Goal: Task Accomplishment & Management: Use online tool/utility

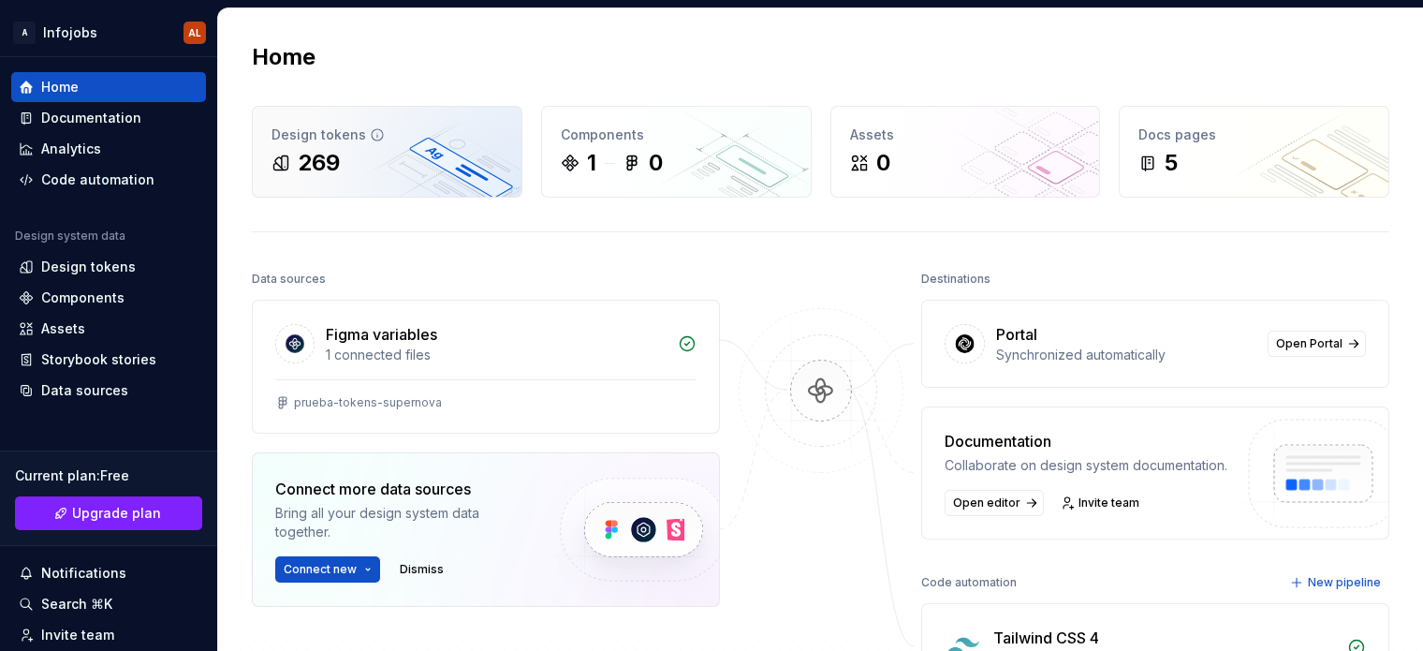
click at [361, 154] on div "269" at bounding box center [387, 163] width 231 height 30
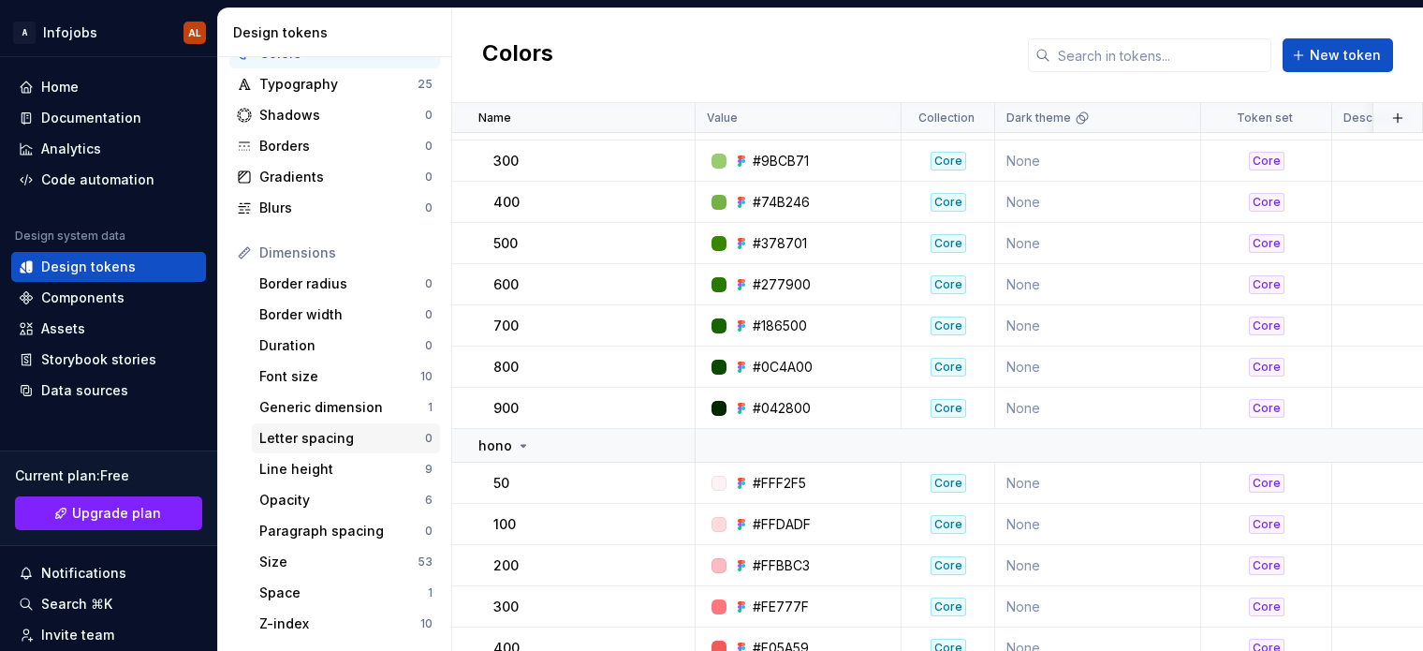
scroll to position [146, 0]
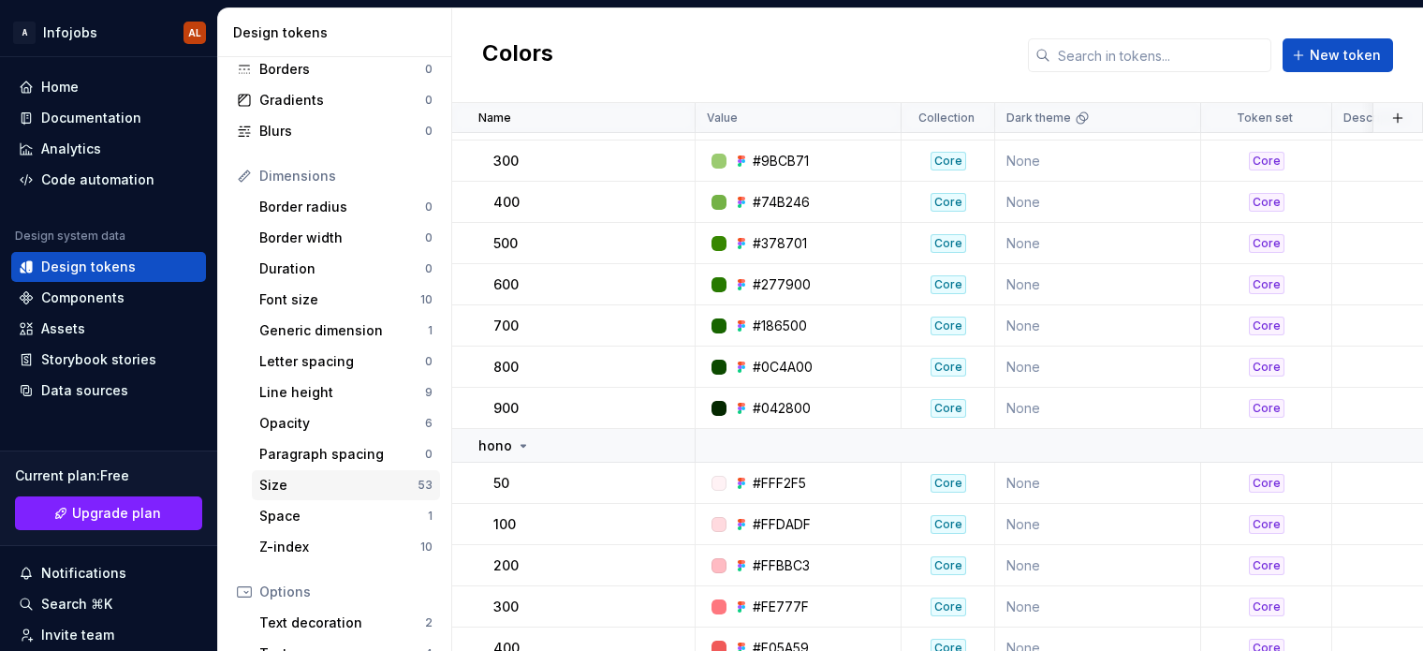
click at [330, 483] on div "Size" at bounding box center [338, 485] width 158 height 19
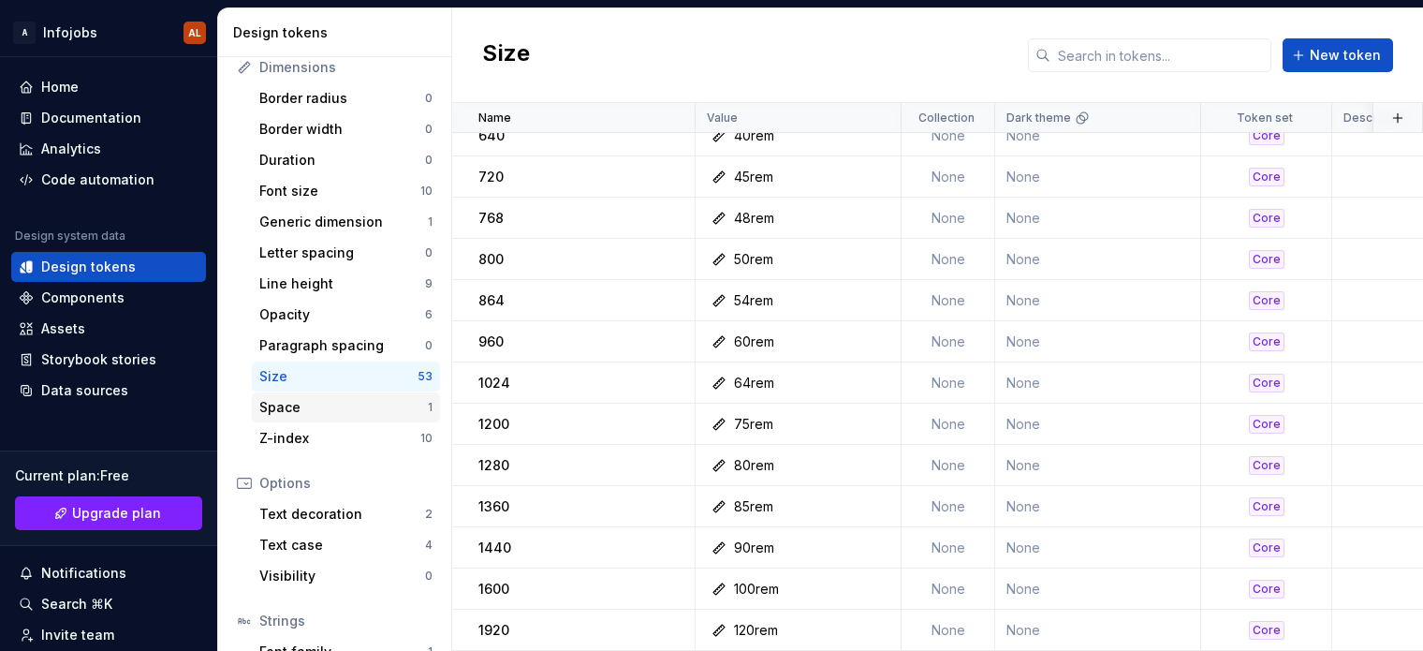
scroll to position [374, 0]
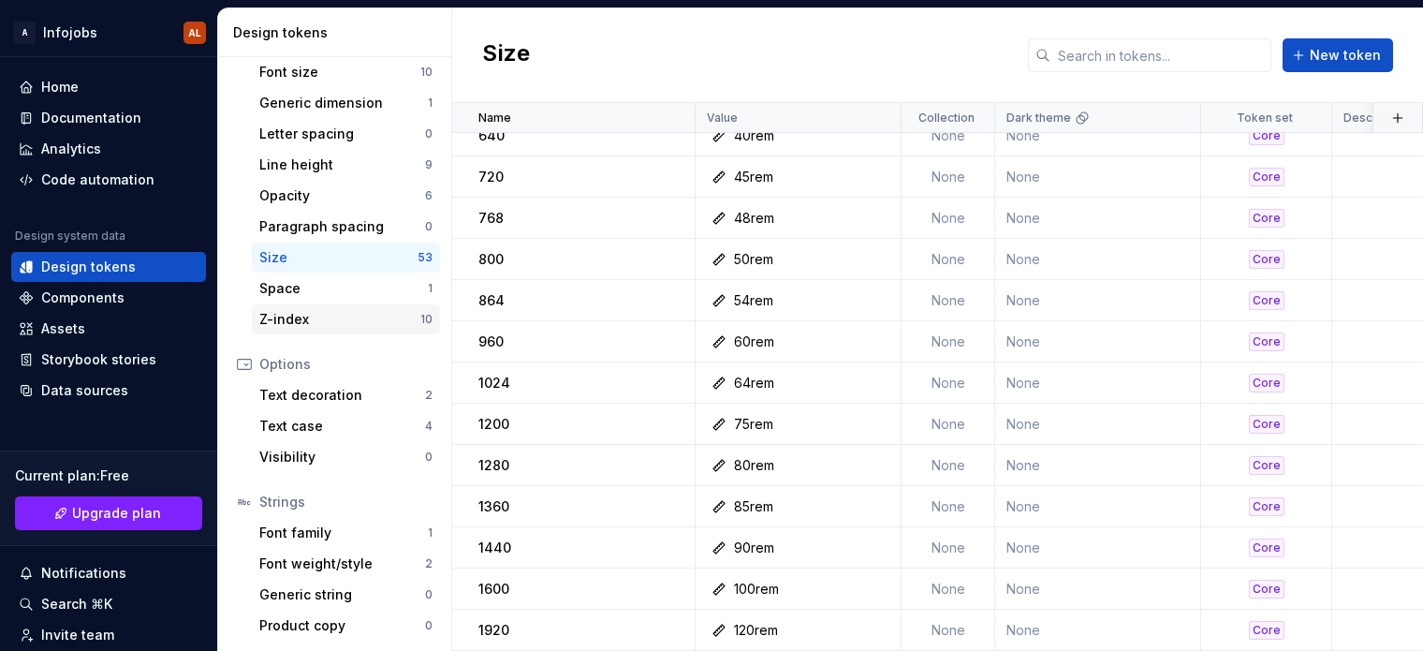
click at [334, 317] on div "Z-index" at bounding box center [339, 319] width 161 height 19
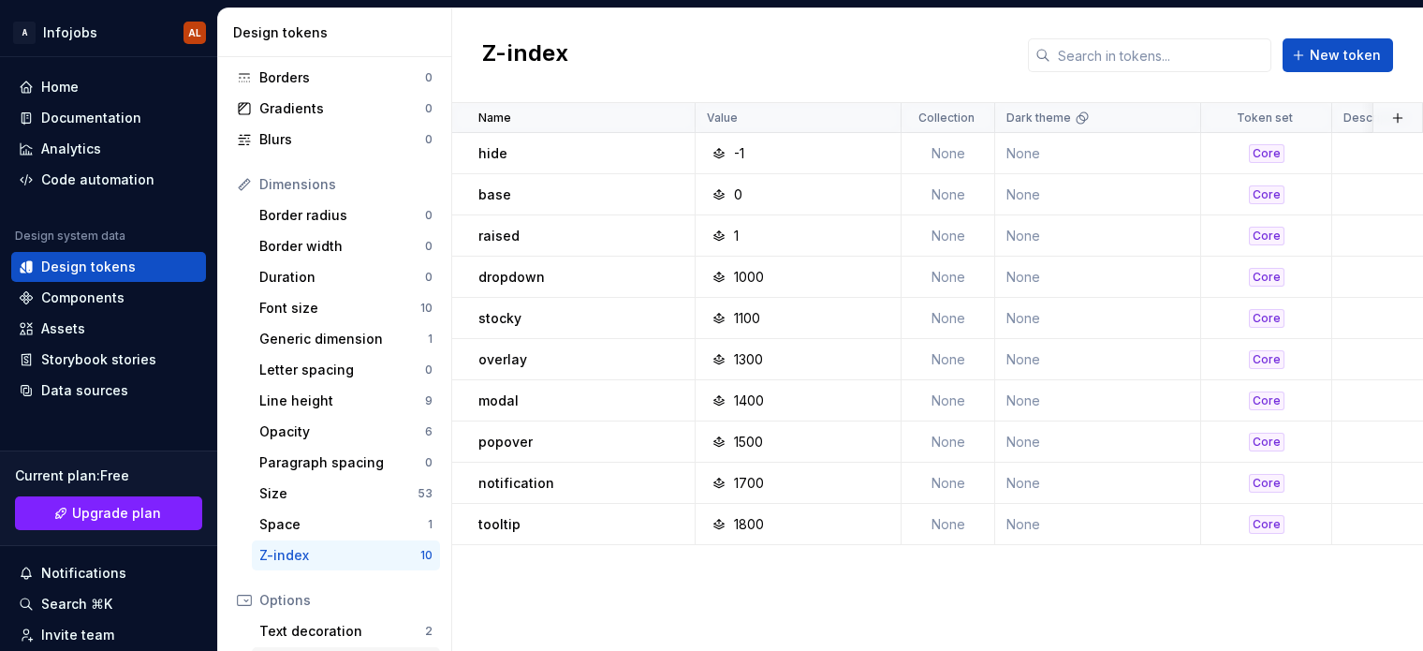
scroll to position [2, 0]
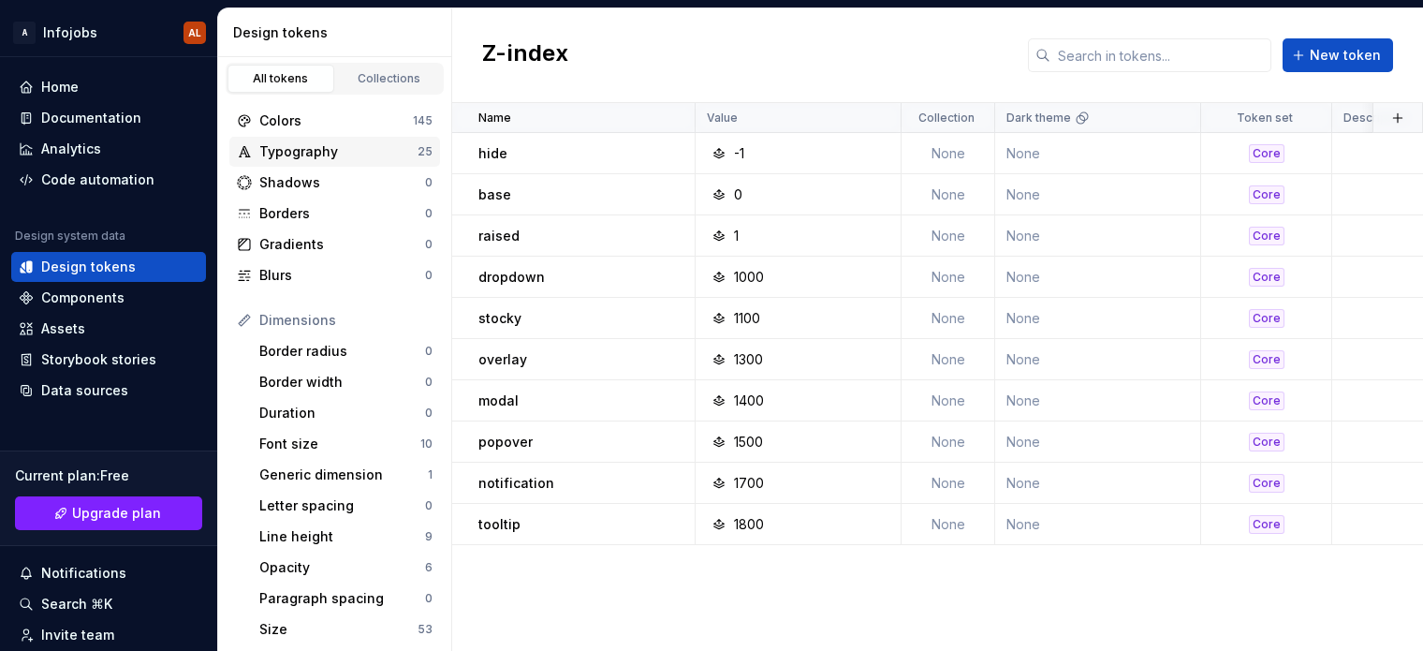
click at [347, 149] on div "Typography" at bounding box center [338, 151] width 158 height 19
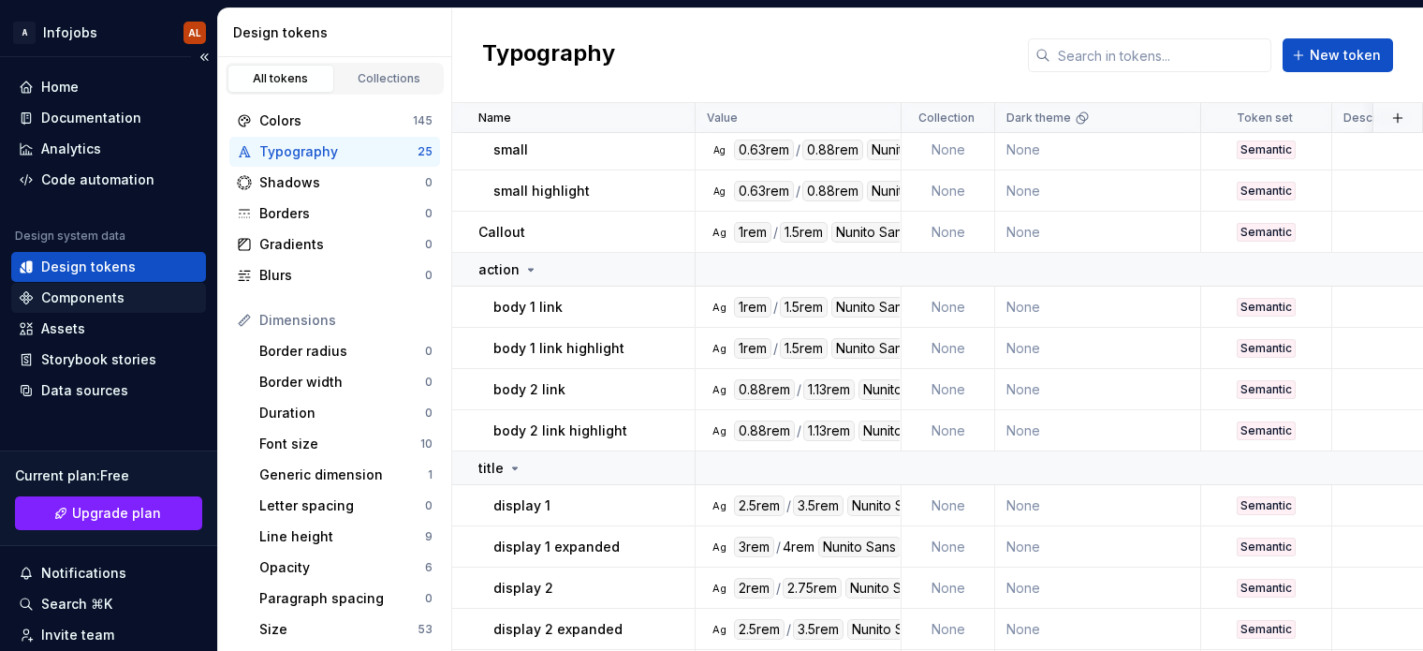
scroll to position [3, 0]
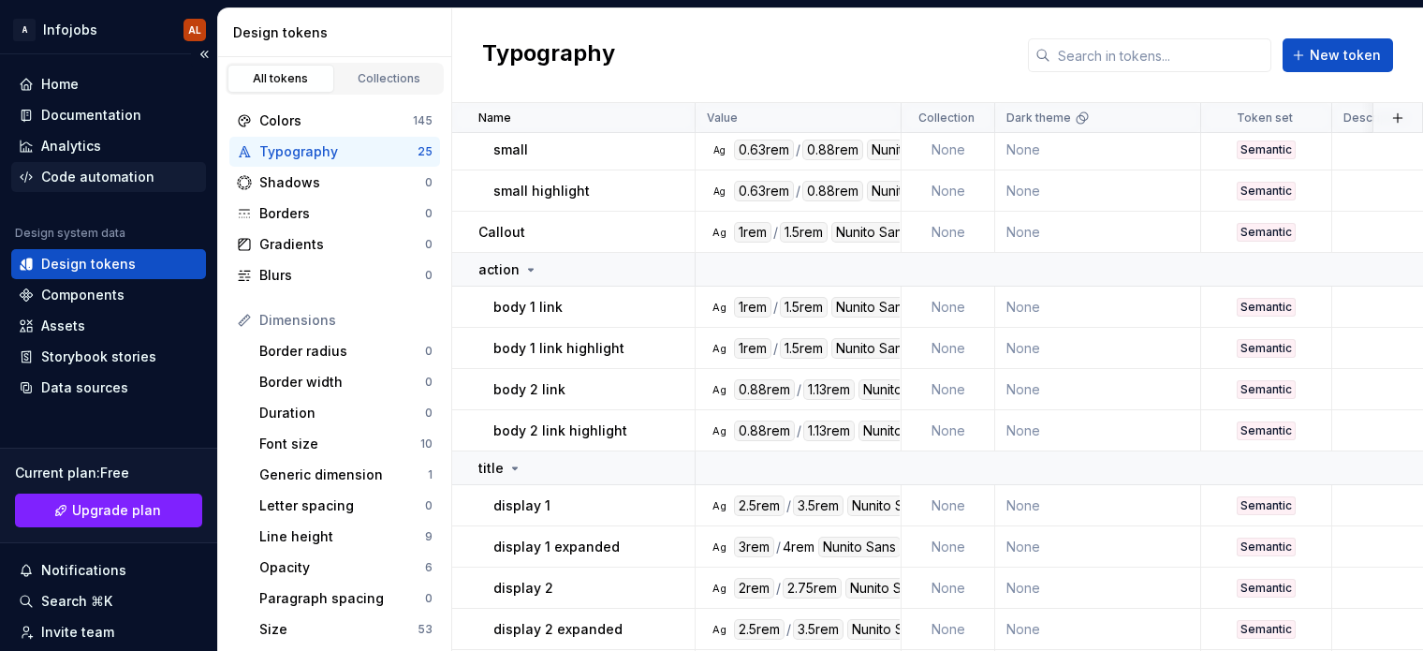
click at [88, 177] on div "Code automation" at bounding box center [97, 177] width 113 height 19
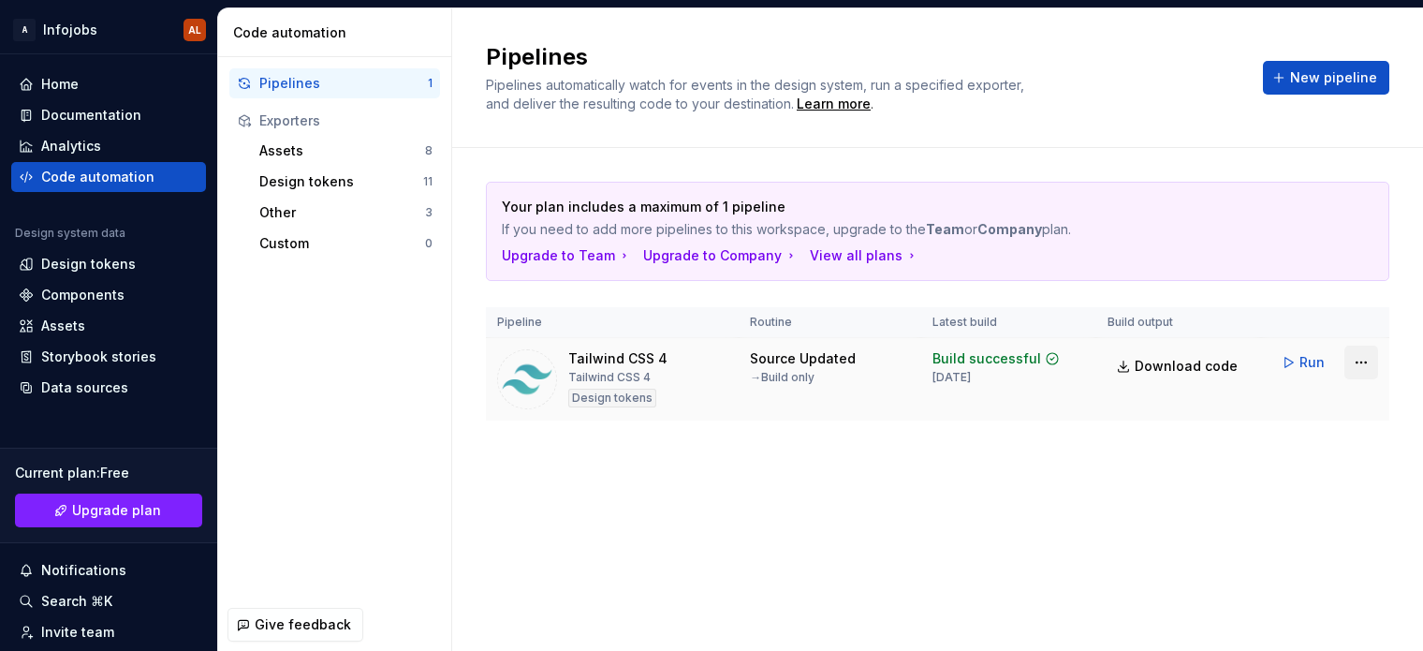
click at [1362, 363] on html "A Infojobs AL Home Documentation Analytics Code automation Design system data D…" at bounding box center [711, 325] width 1423 height 651
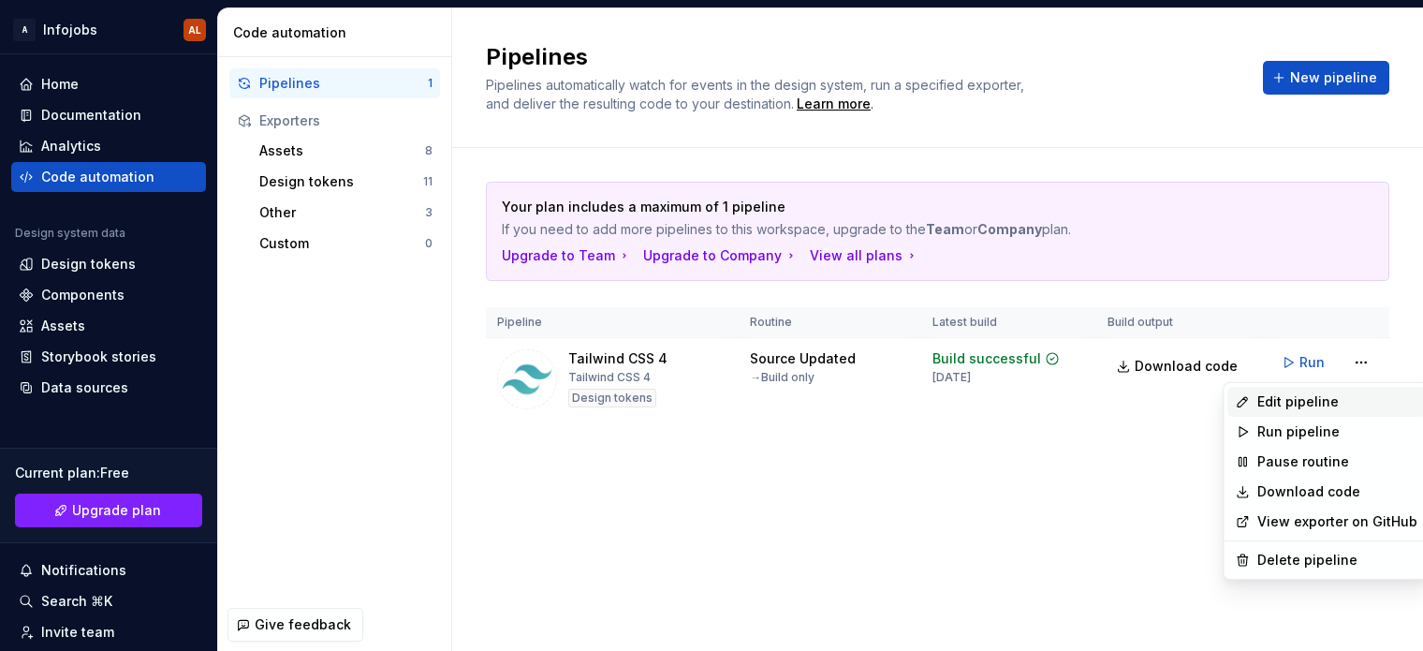
click at [1300, 394] on div "Edit pipeline" at bounding box center [1337, 401] width 160 height 19
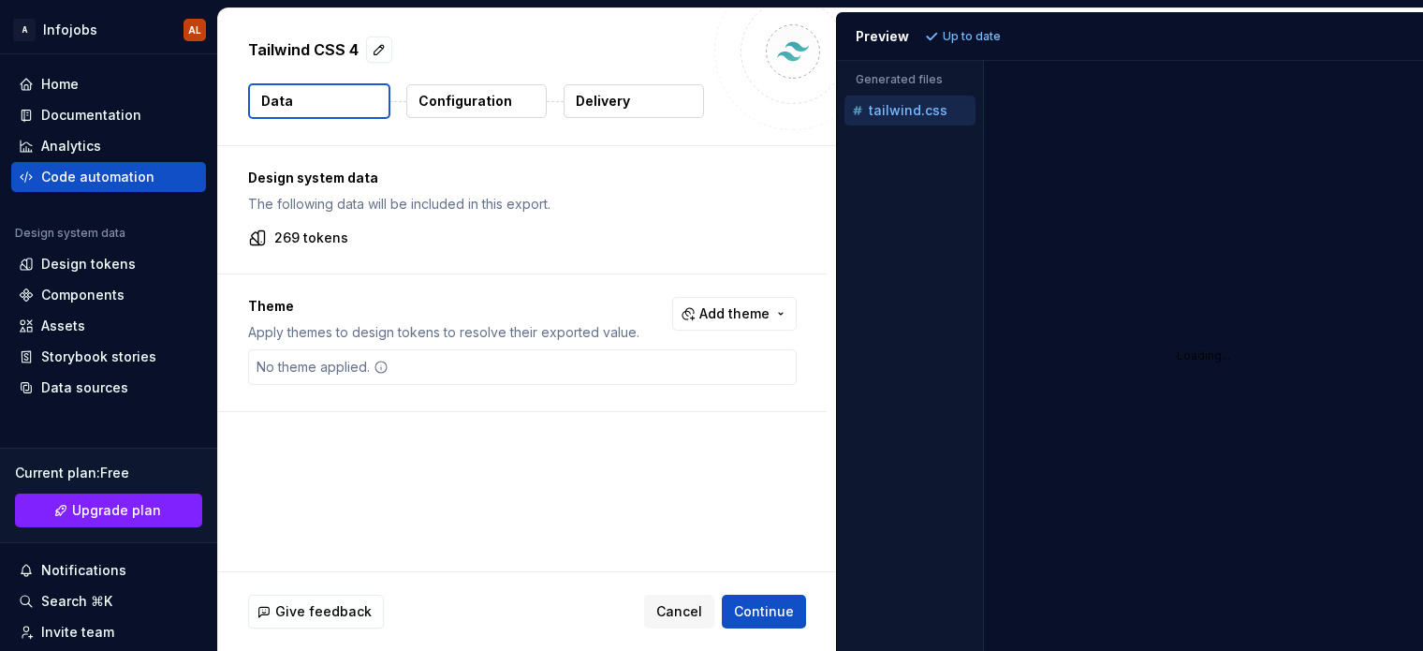
click at [771, 319] on button "Add theme" at bounding box center [734, 314] width 125 height 34
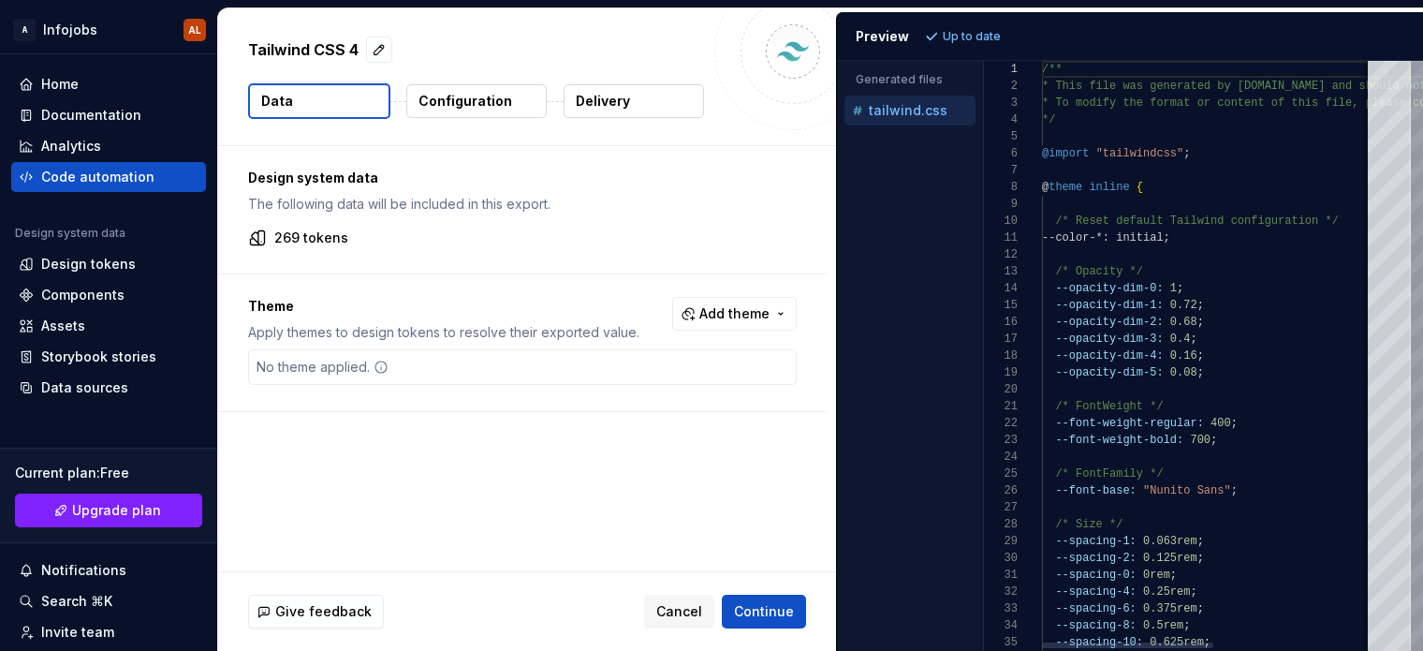
click at [1221, 237] on html "A Infojobs AL Home Documentation Analytics Code automation Design system data D…" at bounding box center [711, 325] width 1423 height 651
type textarea "**********"
drag, startPoint x: 1043, startPoint y: 184, endPoint x: 1145, endPoint y: 185, distance: 102.1
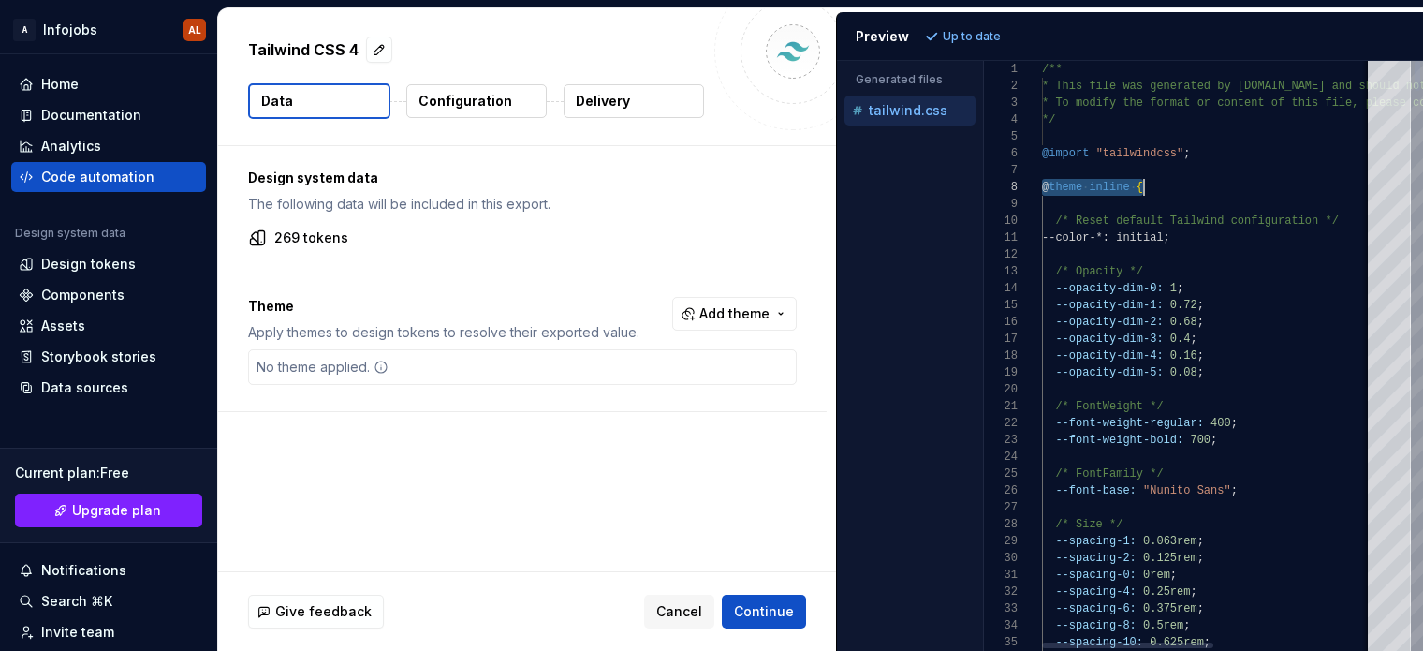
drag, startPoint x: 1175, startPoint y: 184, endPoint x: 1041, endPoint y: 181, distance: 133.9
